Goal: Information Seeking & Learning: Find specific fact

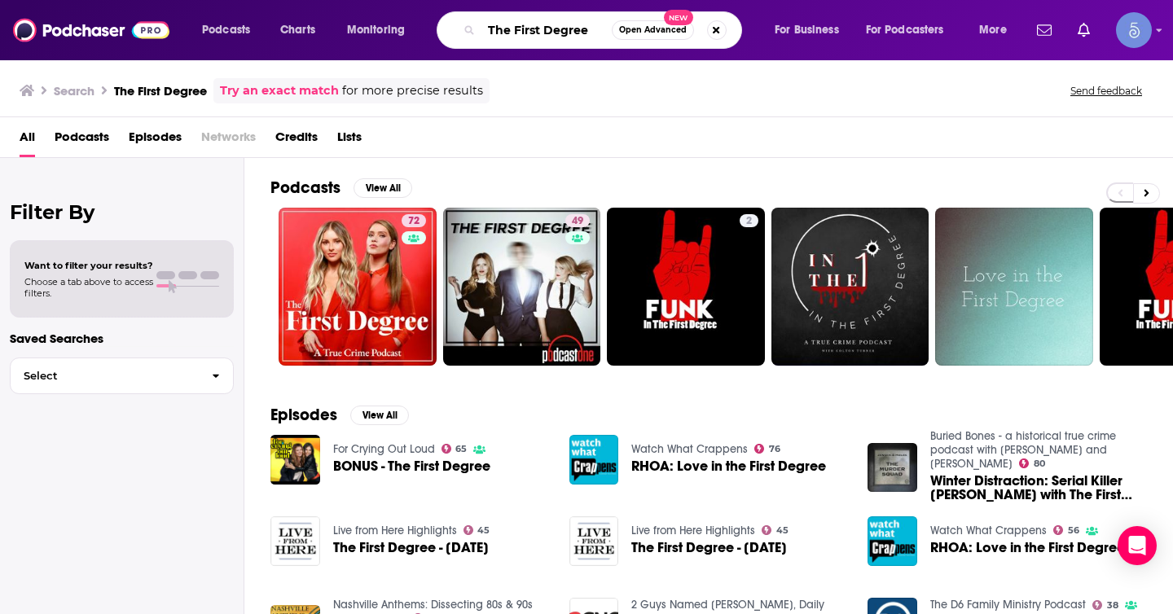
click at [572, 30] on input "The First Degree" at bounding box center [546, 30] width 130 height 26
paste input "Human Capital Leadership"
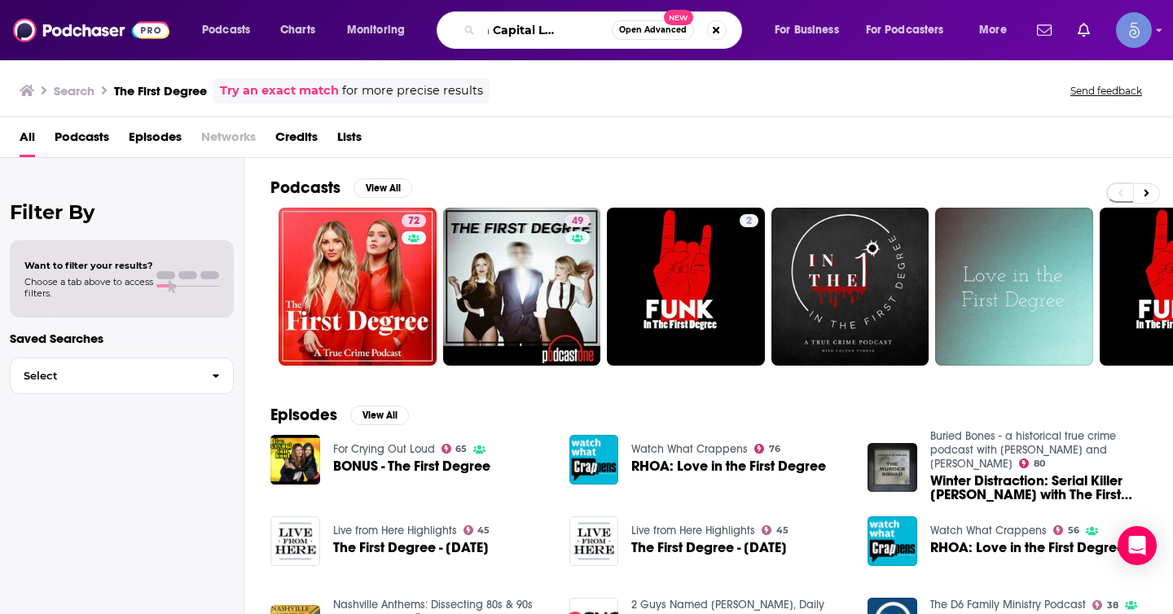
type input "Human Capital Leadership"
click at [628, 32] on span "Open Advanced" at bounding box center [653, 30] width 68 height 8
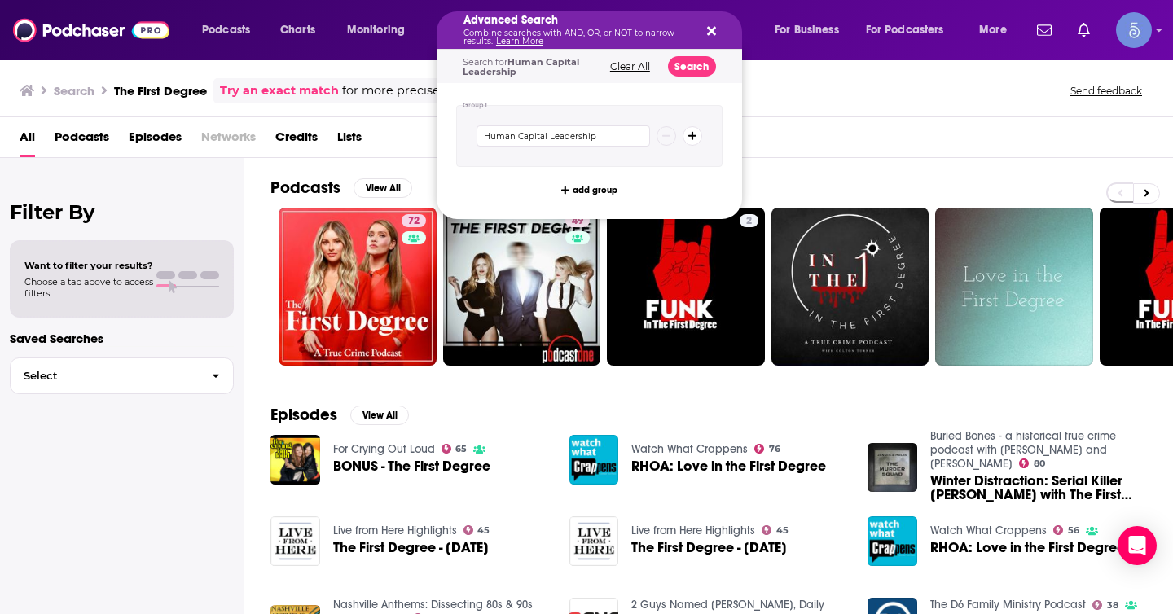
click at [707, 31] on icon "Search podcasts, credits, & more..." at bounding box center [711, 30] width 9 height 13
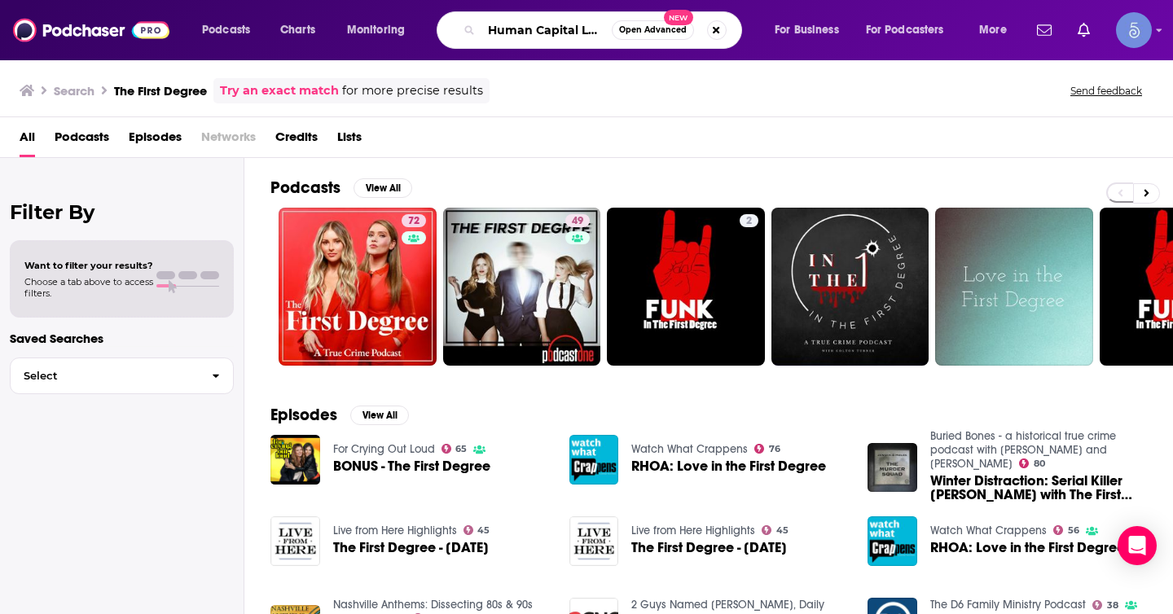
click at [540, 30] on input "Human Capital Leadership" at bounding box center [546, 30] width 130 height 26
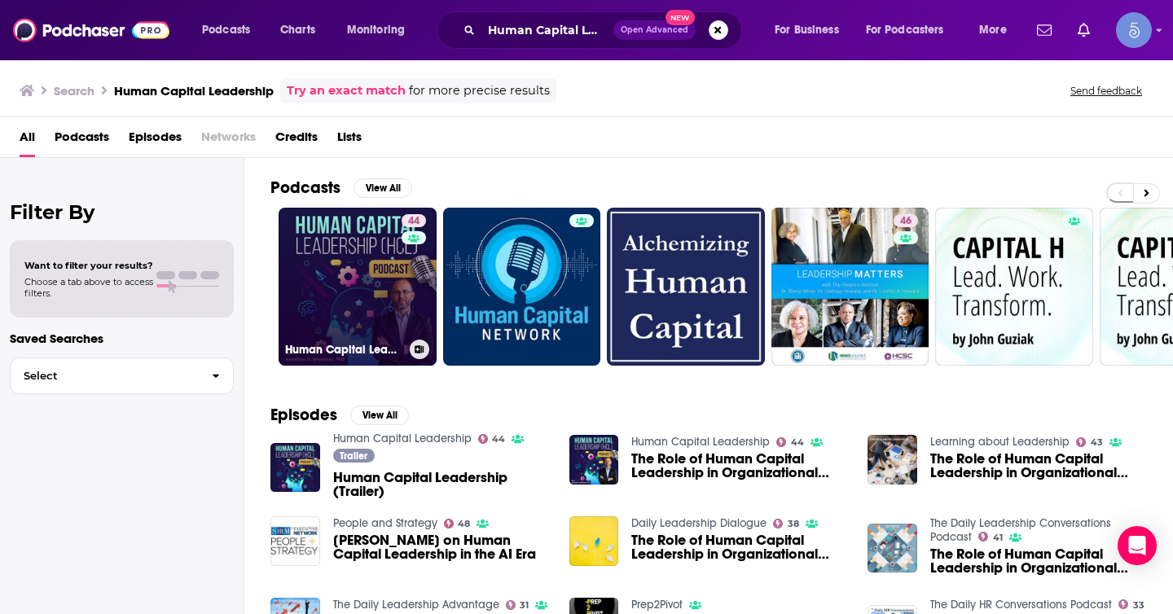
click at [388, 268] on link "44 Human Capital Leadership" at bounding box center [357, 287] width 158 height 158
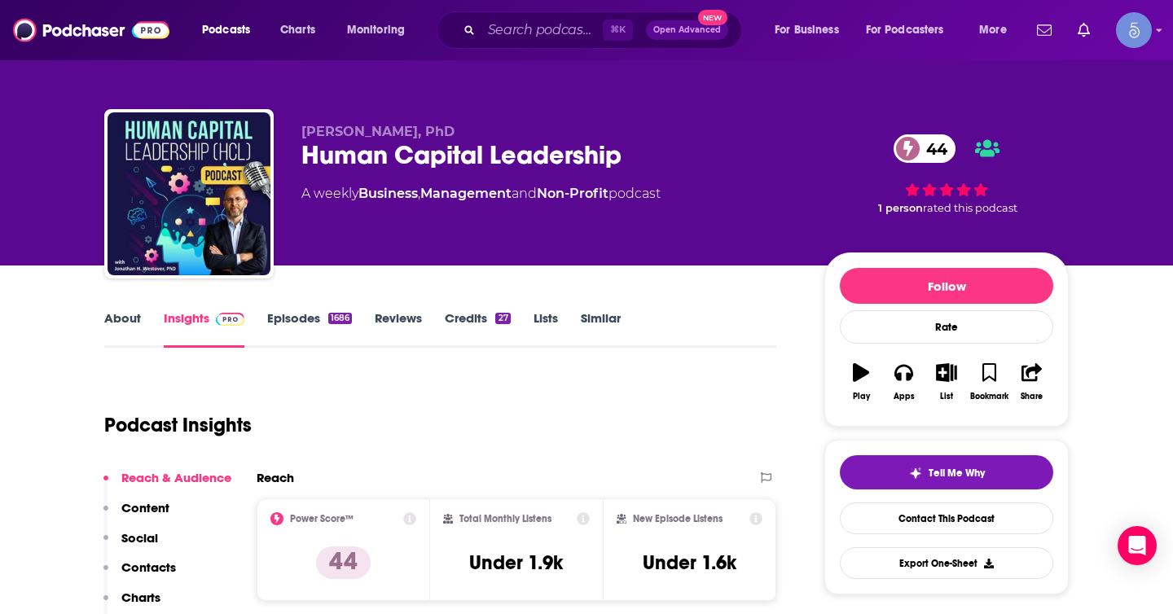
click at [587, 141] on div "Human Capital Leadership 44" at bounding box center [549, 155] width 497 height 32
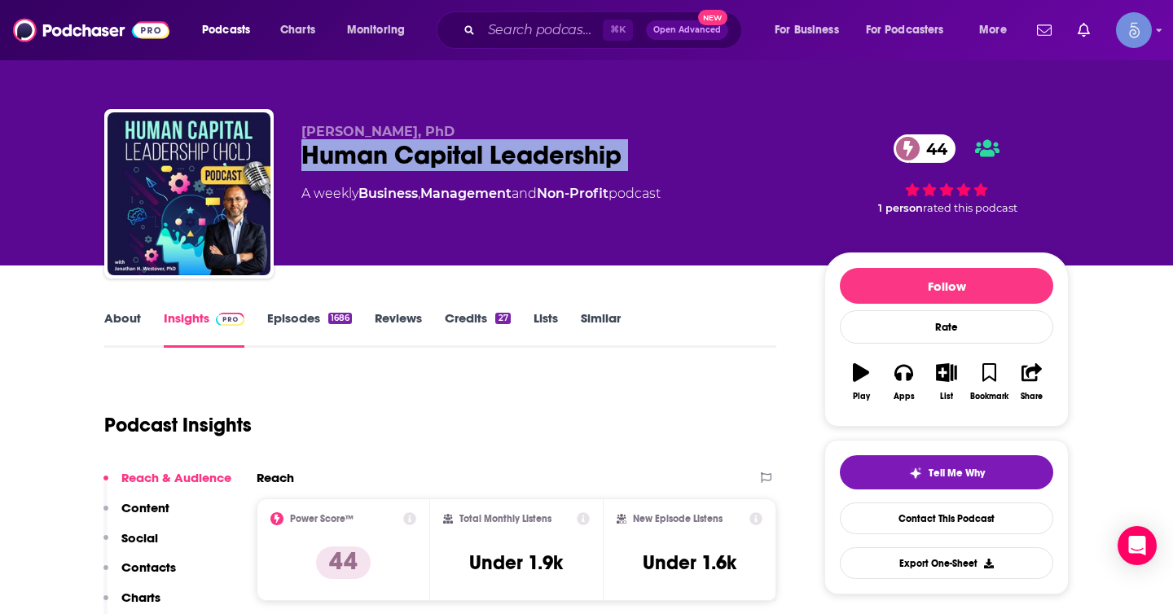
click at [587, 141] on div "Human Capital Leadership 44" at bounding box center [549, 155] width 497 height 32
copy div "Human Capital Leadership 44"
